Goal: Information Seeking & Learning: Learn about a topic

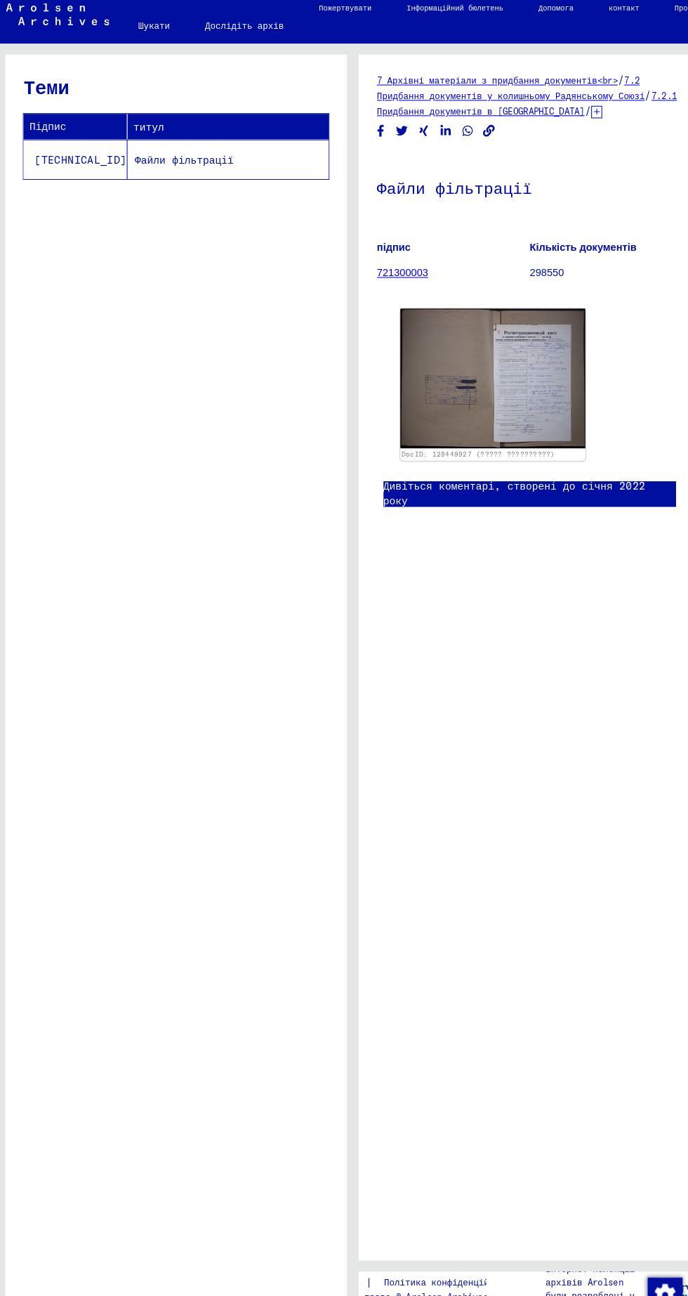
click at [135, 168] on font "Файли фільтрації" at bounding box center [182, 162] width 95 height 13
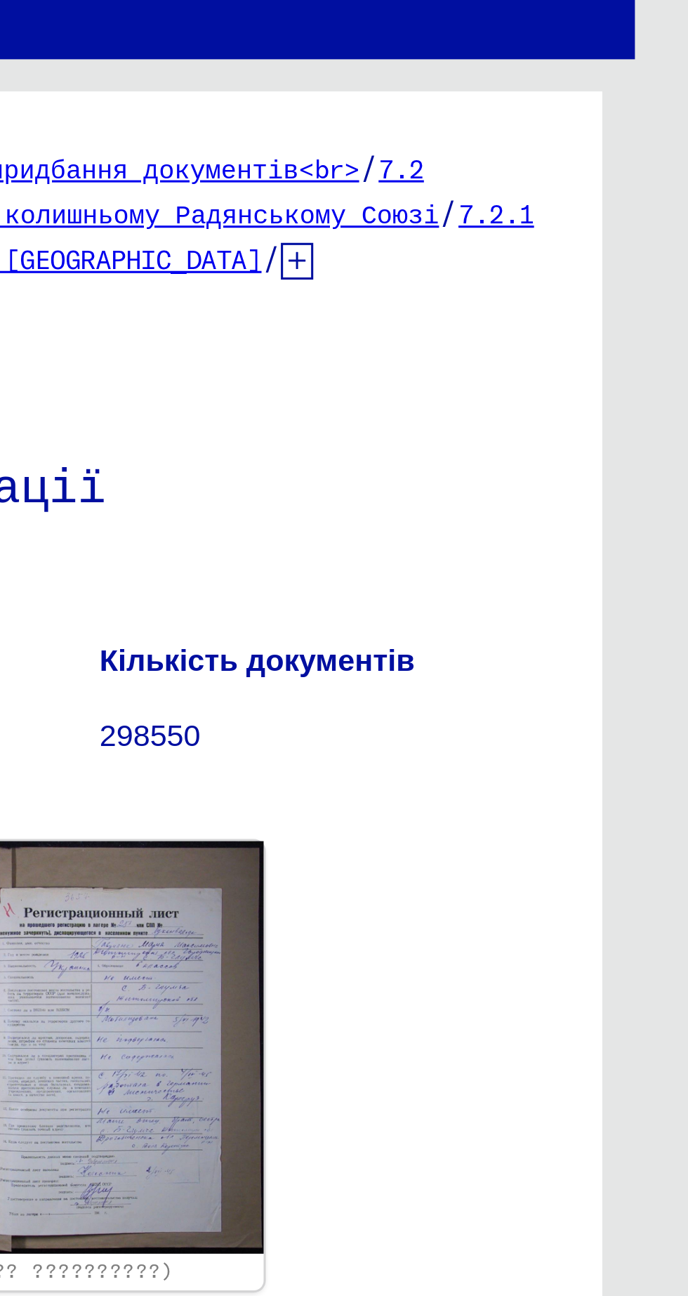
click at [579, 90] on font "7.2 Придбання документів у колишньому Радянському Союзі" at bounding box center [450, 93] width 257 height 25
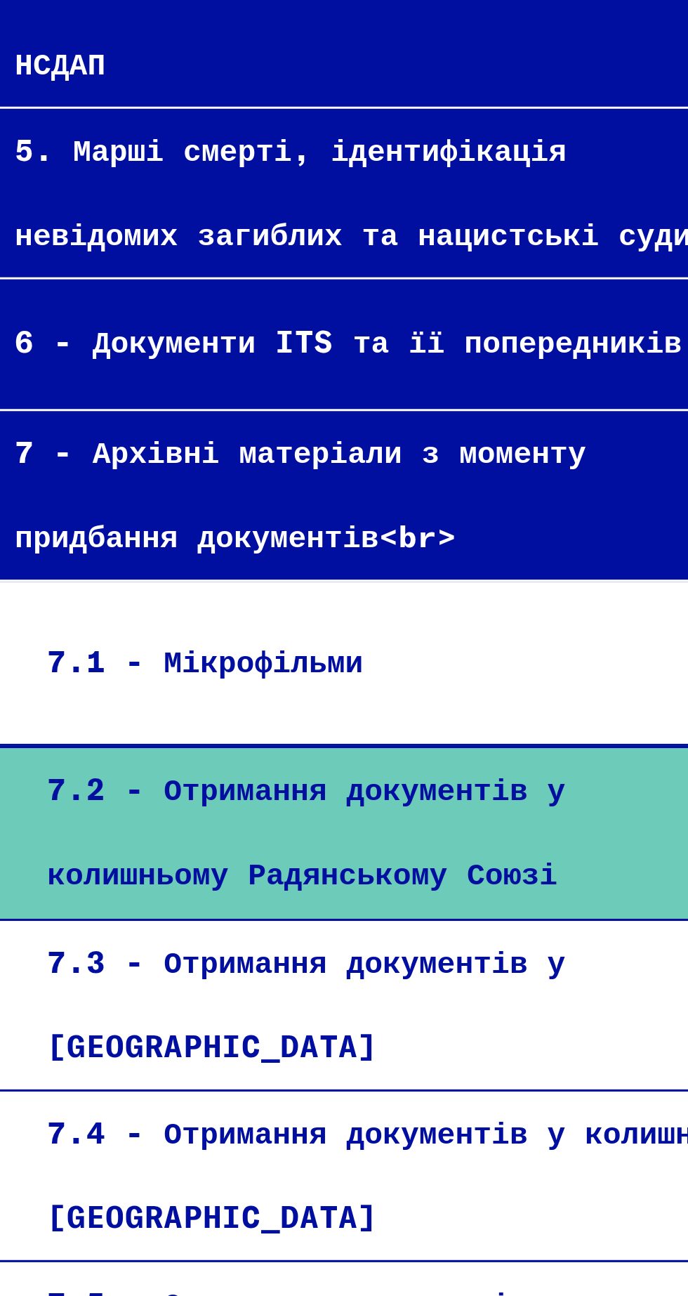
scroll to position [0, 1]
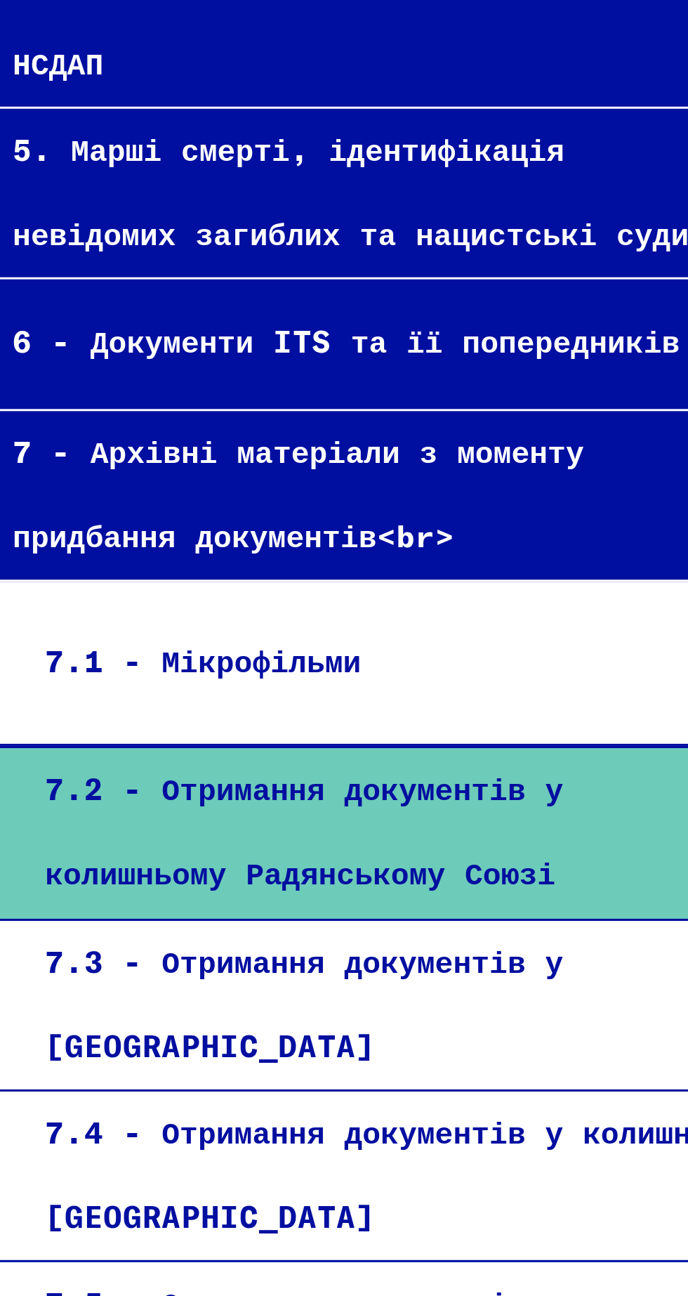
click at [128, 709] on div "7.2 - Отримання документів у колишньому Радянському Союзі" at bounding box center [156, 736] width 235 height 55
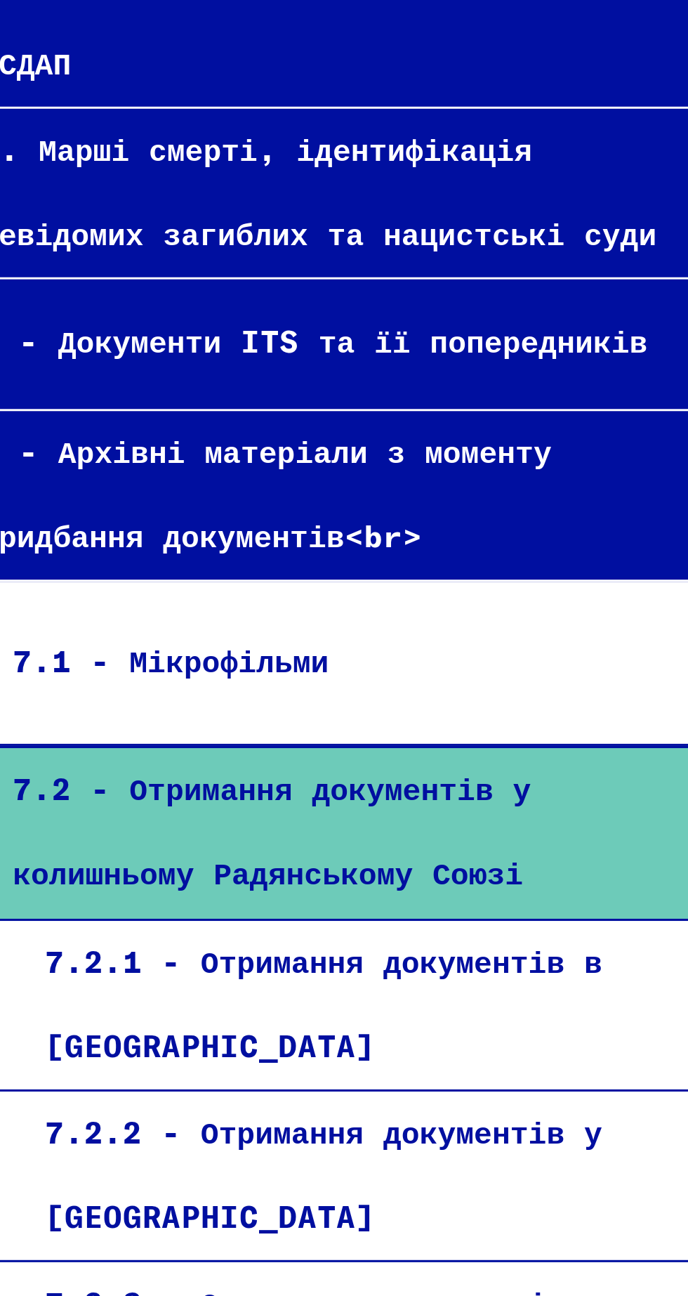
scroll to position [66, 46]
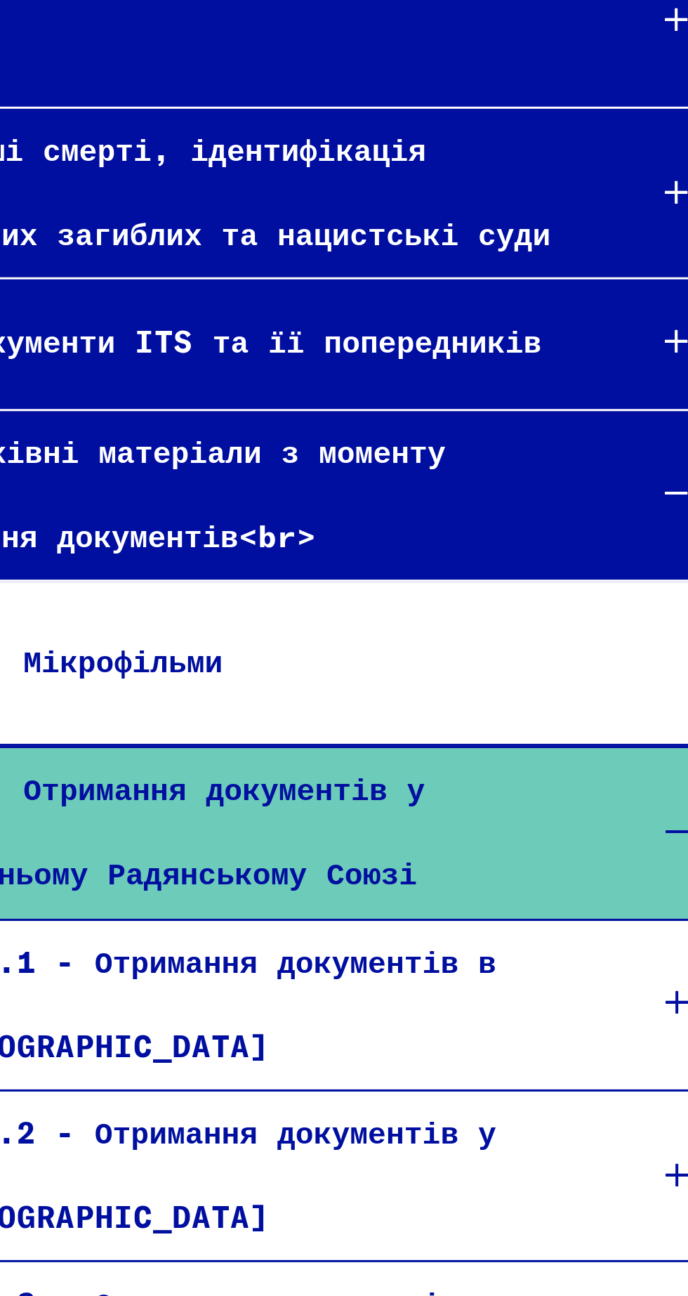
click at [175, 772] on font "7.2.1 - Отримання документів в [GEOGRAPHIC_DATA]" at bounding box center [105, 792] width 181 height 40
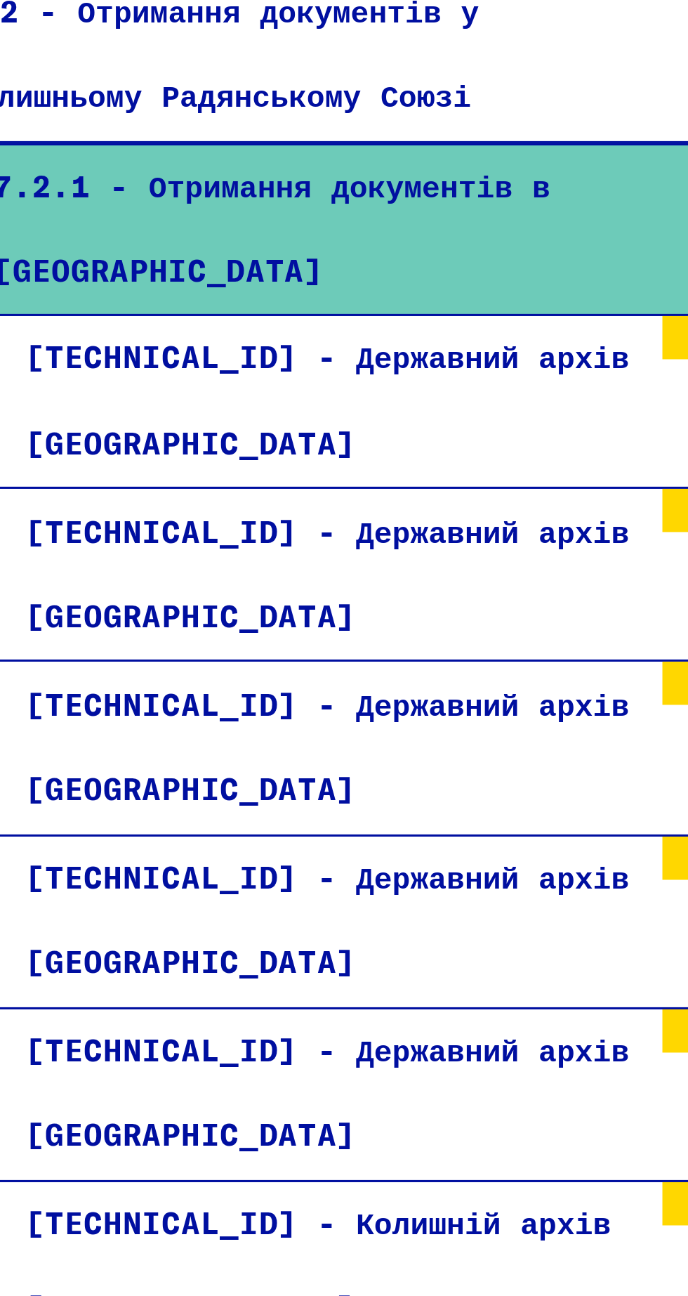
scroll to position [287, 0]
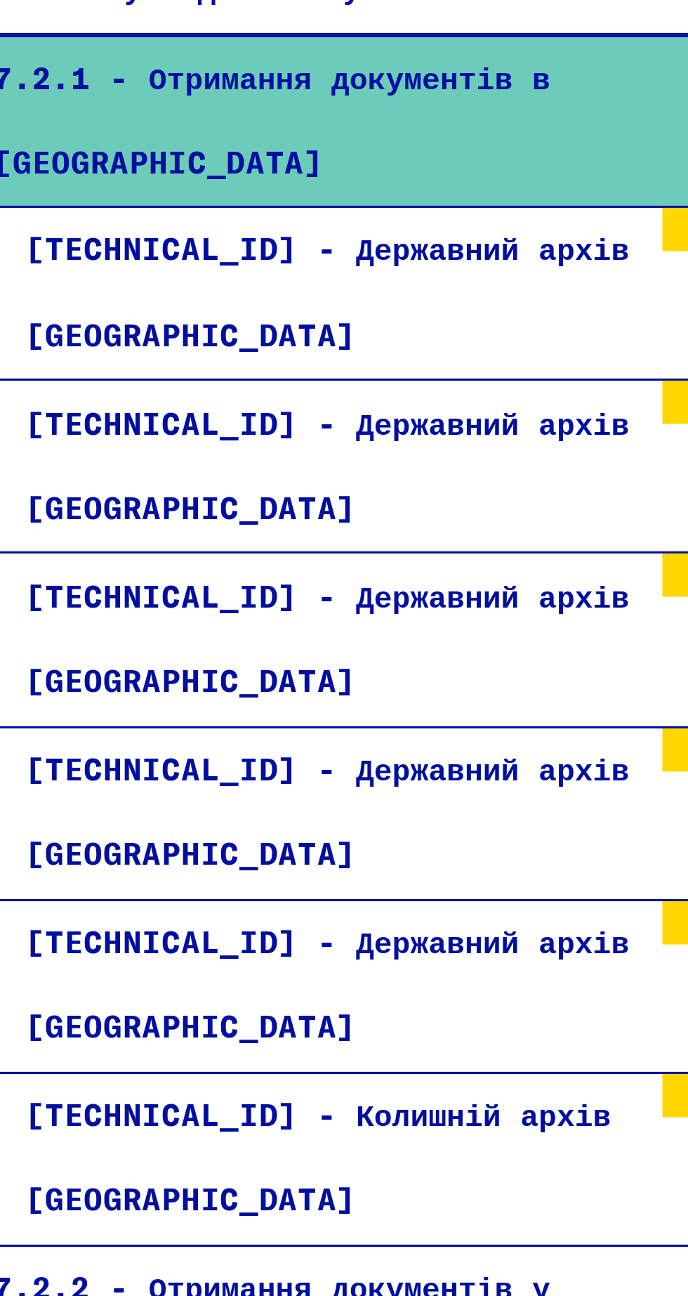
click at [131, 822] on font "[TECHNICAL_ID] - Колишній архів [GEOGRAPHIC_DATA]" at bounding box center [138, 842] width 190 height 40
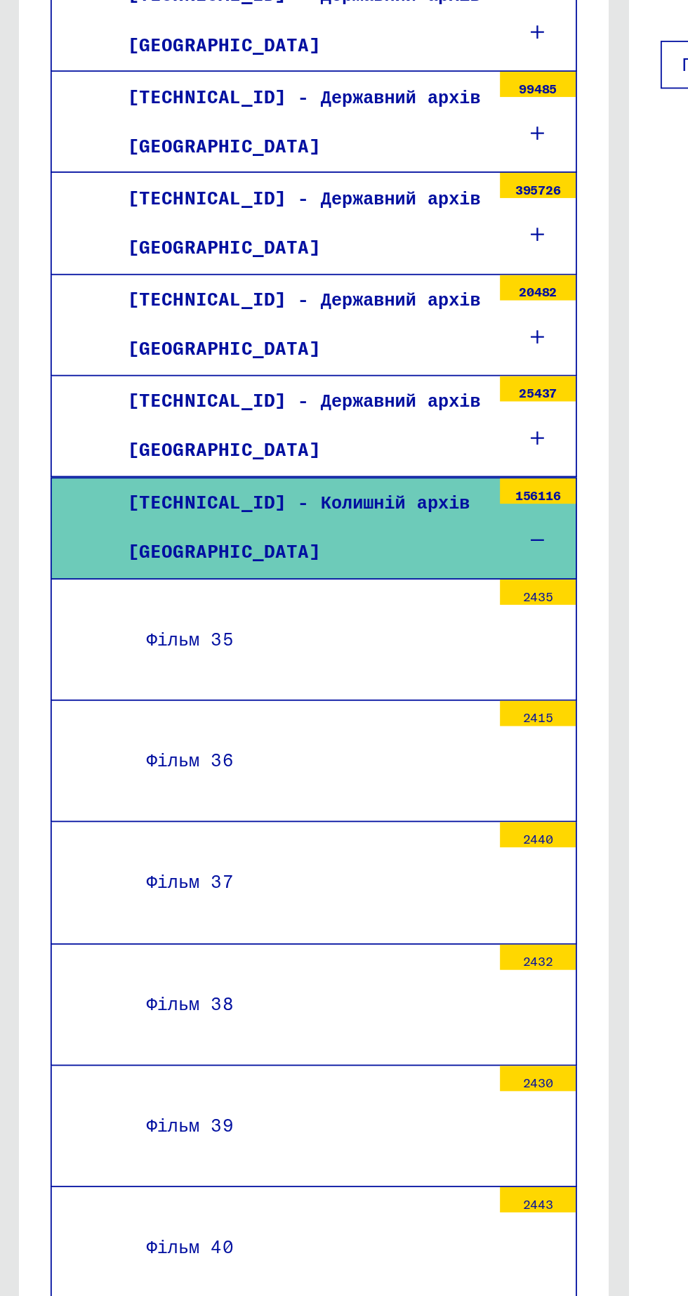
scroll to position [533, 0]
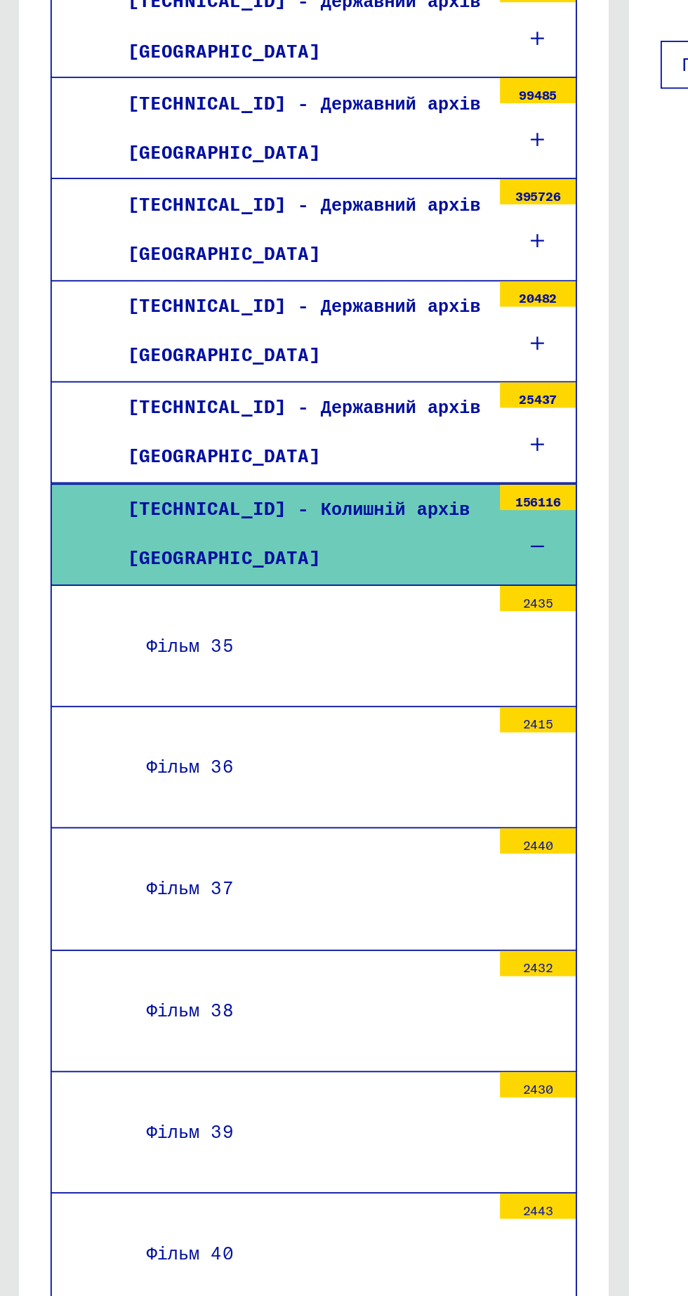
click at [145, 645] on div "Фільм 35" at bounding box center [171, 658] width 200 height 27
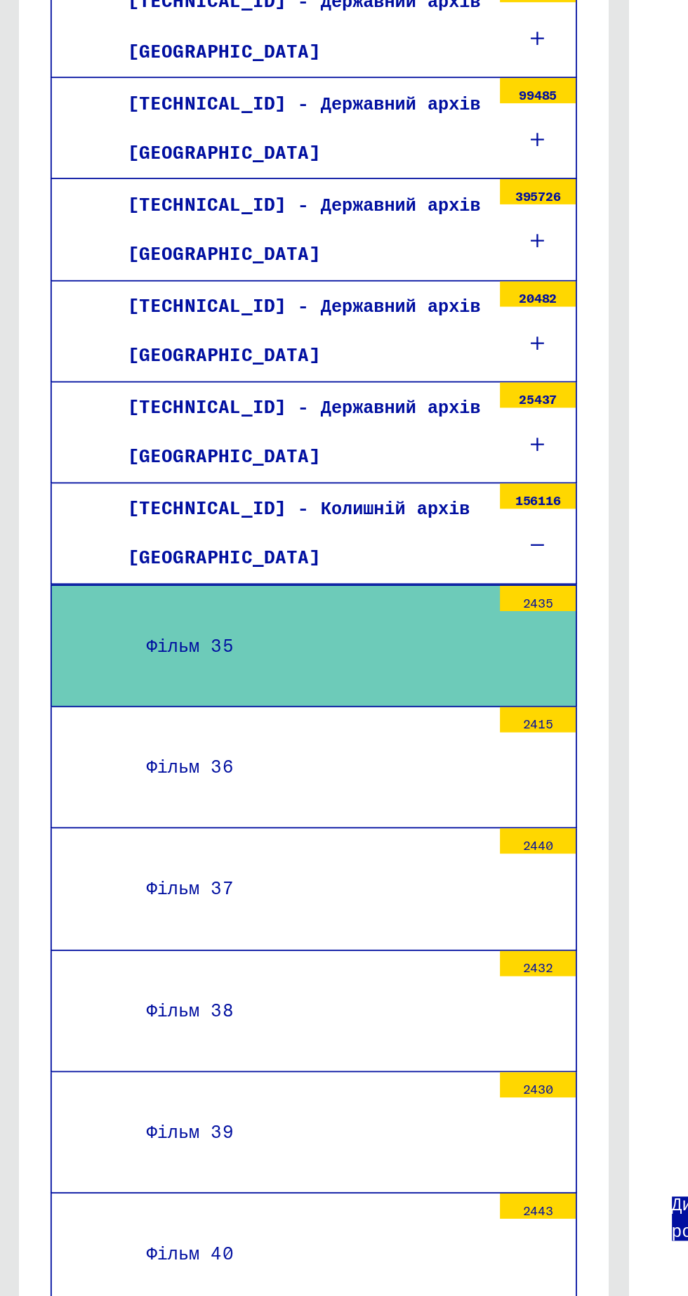
click at [155, 645] on div "Фільм 35" at bounding box center [171, 658] width 200 height 27
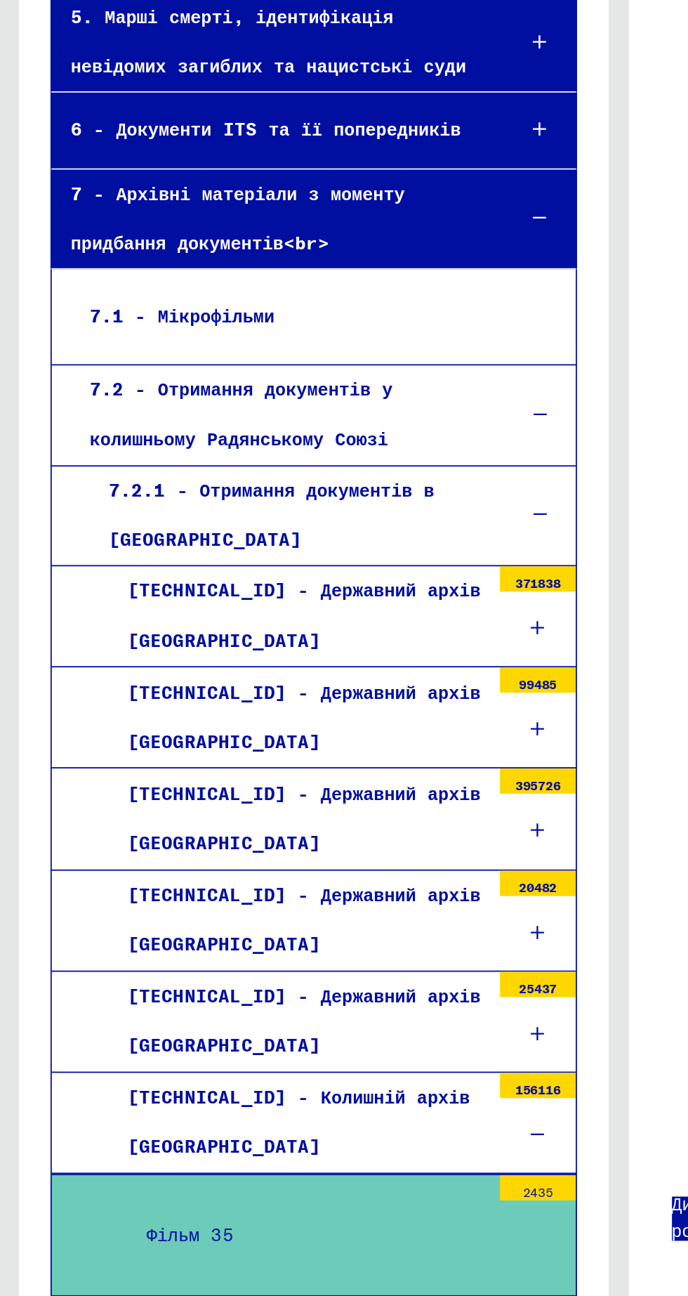
scroll to position [207, 0]
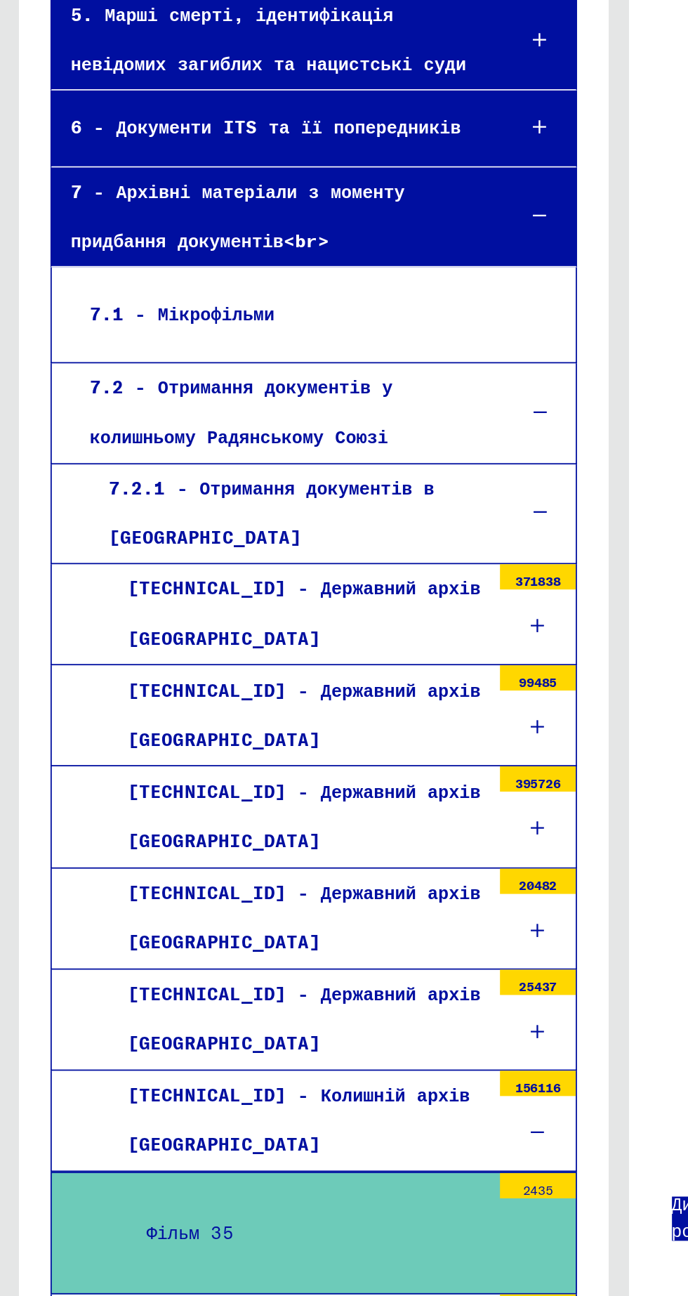
click at [131, 971] on div "Фільм 35" at bounding box center [171, 984] width 200 height 27
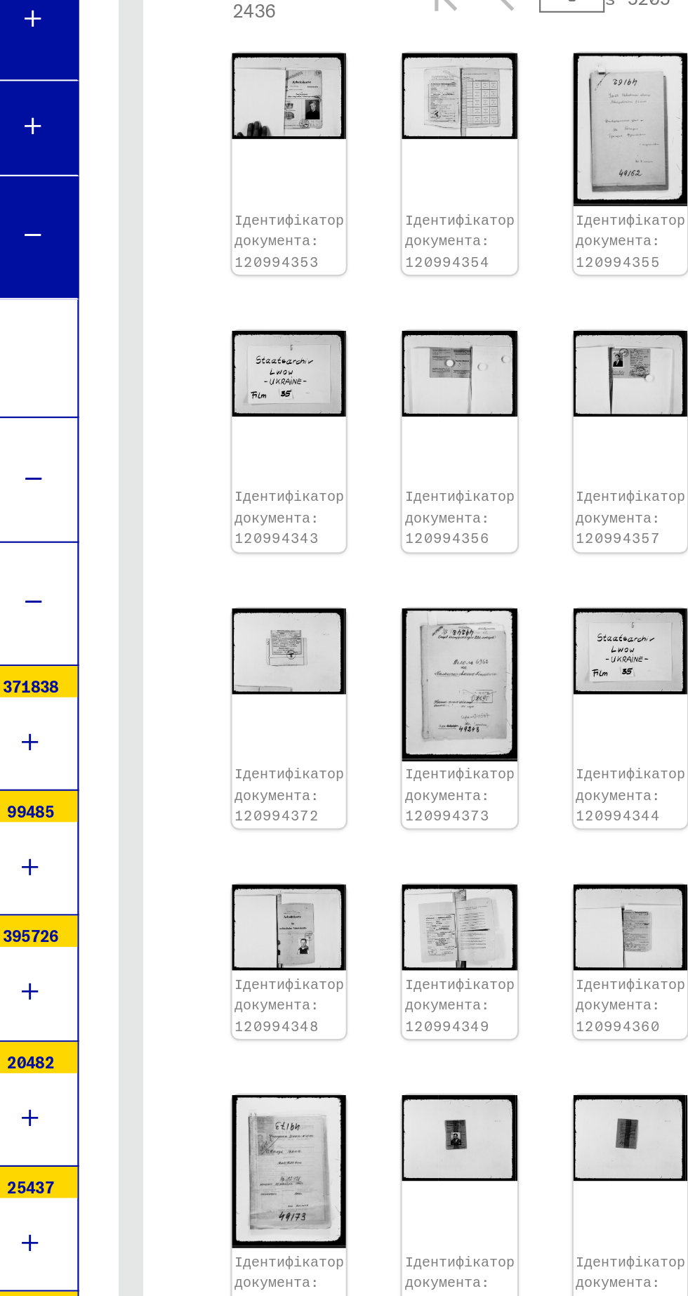
scroll to position [3, 0]
